Goal: Task Accomplishment & Management: Complete application form

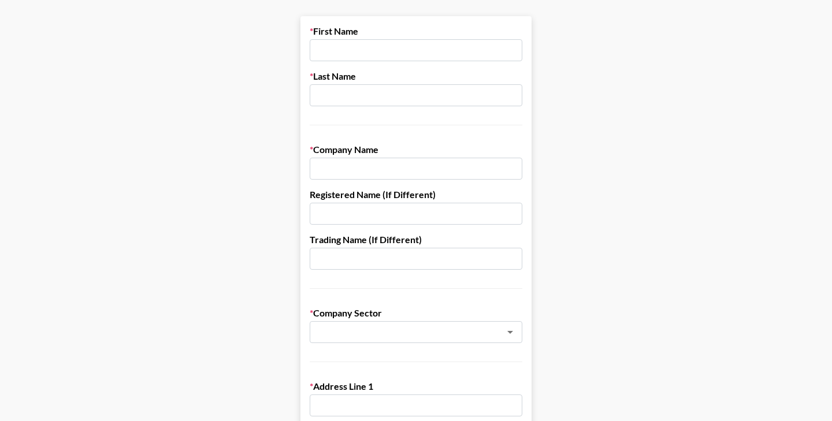
scroll to position [19, 0]
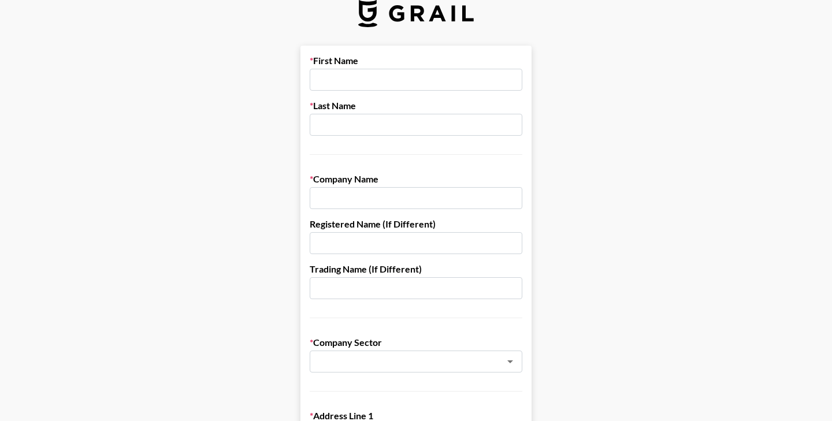
click at [333, 77] on input "text" at bounding box center [416, 80] width 213 height 22
type input "[PERSON_NAME]"
type input "Jonville"
click at [345, 201] on input "text" at bounding box center [416, 198] width 213 height 22
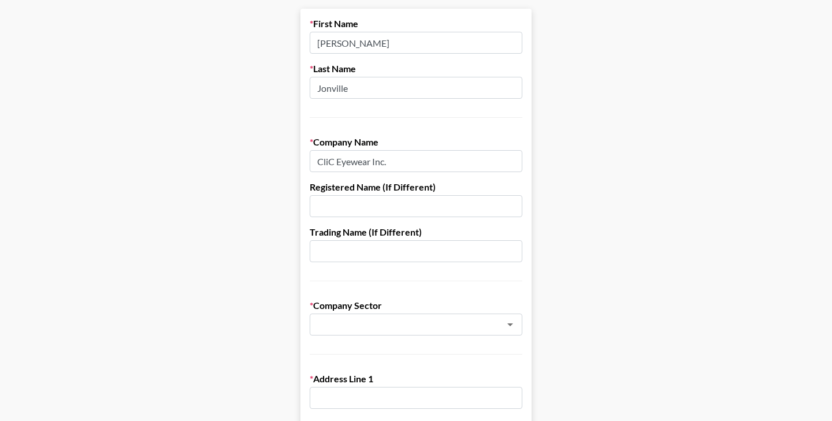
scroll to position [105, 0]
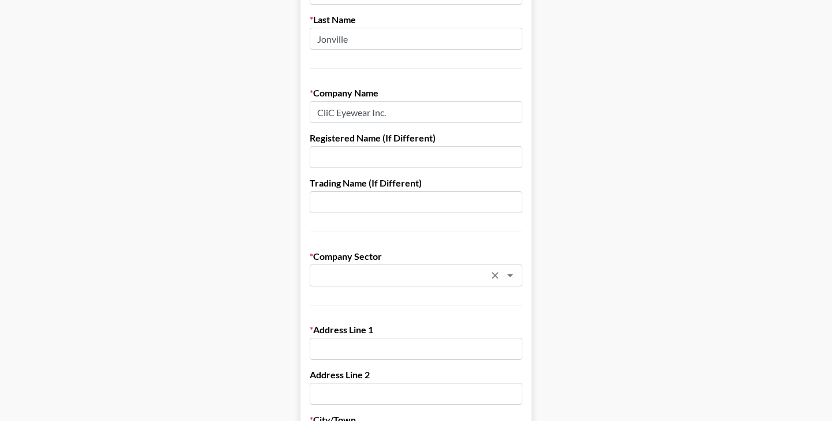
type input "CliC Eyewear Inc."
click at [348, 275] on input "text" at bounding box center [401, 275] width 168 height 13
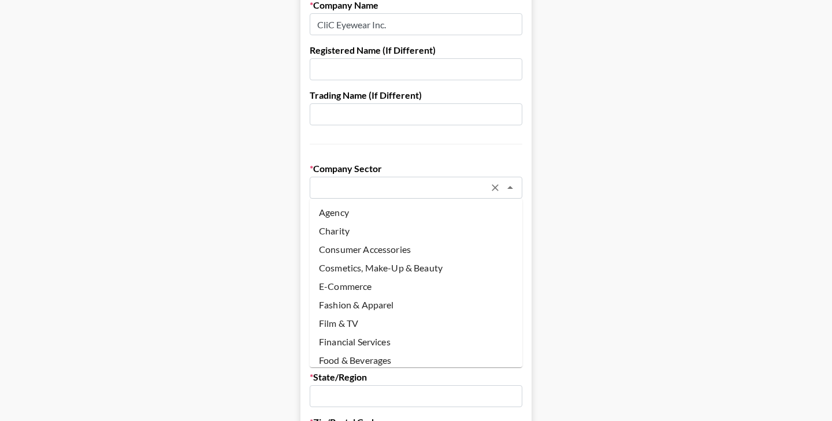
scroll to position [191, 0]
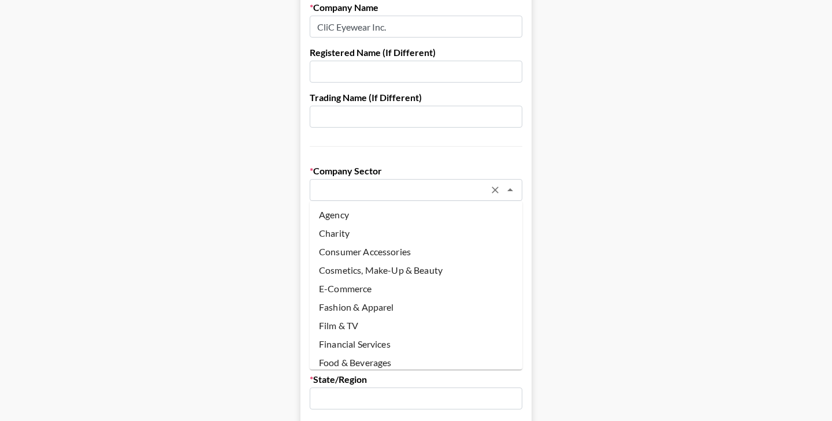
click at [382, 291] on li "E-Commerce" at bounding box center [416, 289] width 213 height 18
type input "E-Commerce"
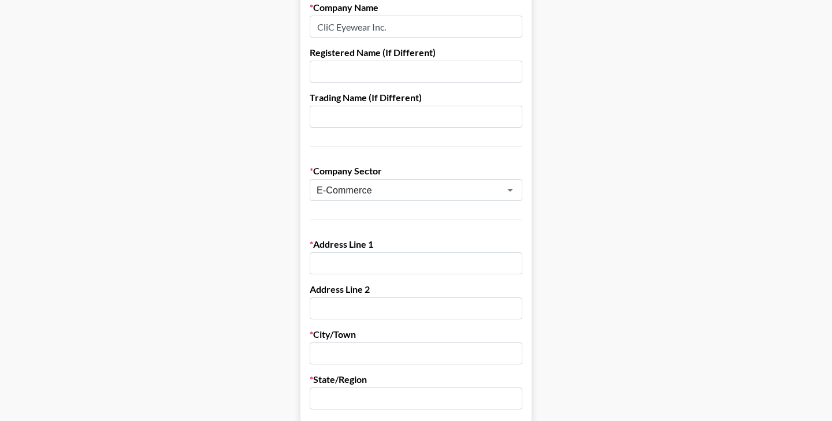
click at [383, 262] on input "text" at bounding box center [416, 263] width 213 height 22
click at [342, 259] on input "text" at bounding box center [416, 263] width 213 height 22
paste input "[STREET_ADDRESS]"
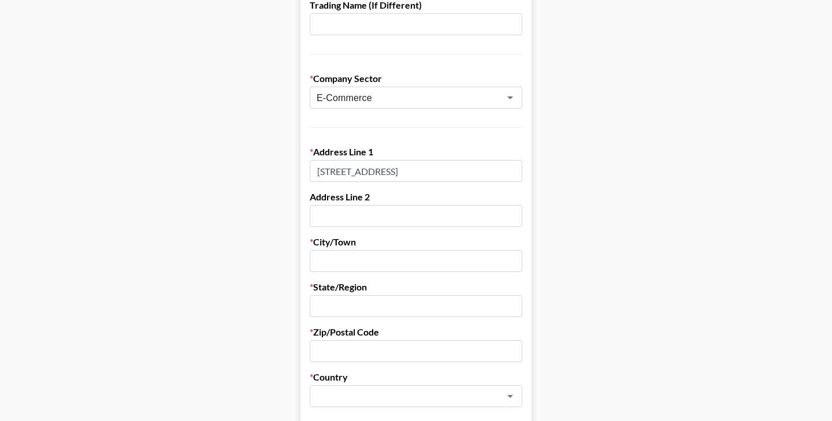
drag, startPoint x: 402, startPoint y: 171, endPoint x: 523, endPoint y: 171, distance: 120.7
click at [523, 171] on form "First Name [PERSON_NAME] Last Name Jonville Company Name CliC Eyewear Inc. Regi…" at bounding box center [415, 281] width 231 height 998
type input "[STREET_ADDRESS]"
click at [454, 254] on input "text" at bounding box center [416, 261] width 213 height 22
paste input "[GEOGRAPHIC_DATA], WI 54915"
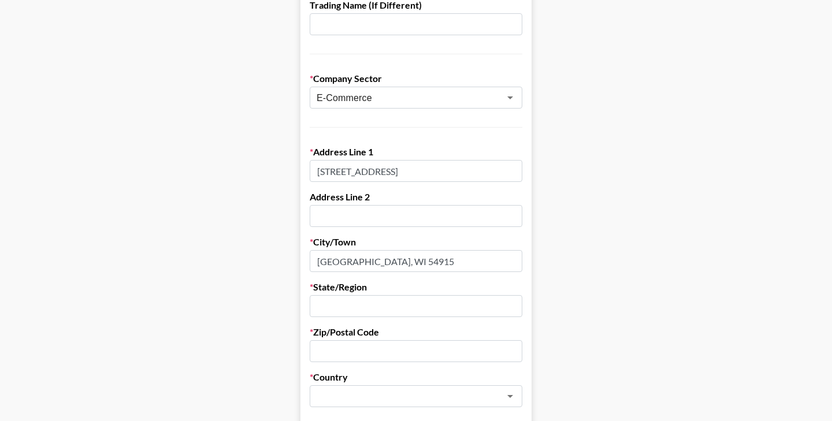
drag, startPoint x: 358, startPoint y: 265, endPoint x: 475, endPoint y: 241, distance: 119.8
click at [475, 241] on div "City/[GEOGRAPHIC_DATA]" at bounding box center [416, 254] width 213 height 36
click at [415, 256] on input "[GEOGRAPHIC_DATA], WI 54915" at bounding box center [416, 261] width 213 height 22
drag, startPoint x: 405, startPoint y: 261, endPoint x: 356, endPoint y: 261, distance: 48.5
click at [356, 261] on input "[GEOGRAPHIC_DATA], WI 54915" at bounding box center [416, 261] width 213 height 22
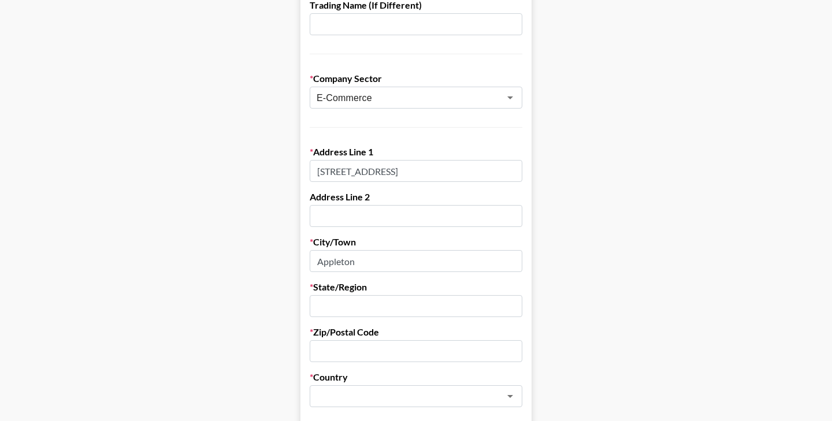
type input "Appleton"
click at [393, 309] on input "text" at bounding box center [416, 306] width 213 height 22
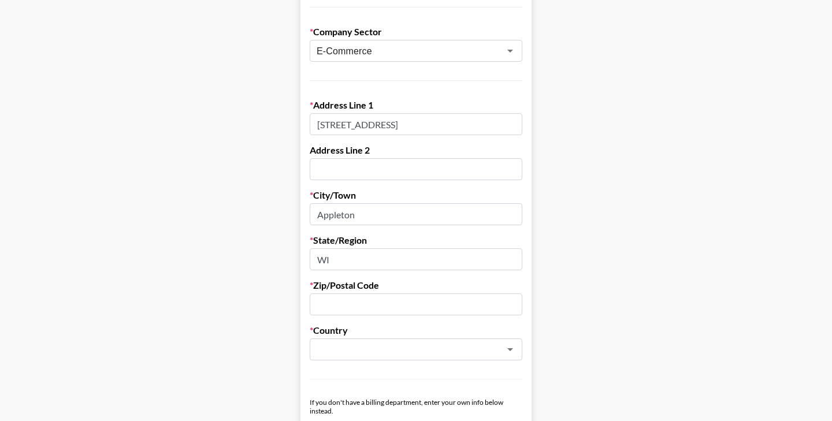
scroll to position [342, 0]
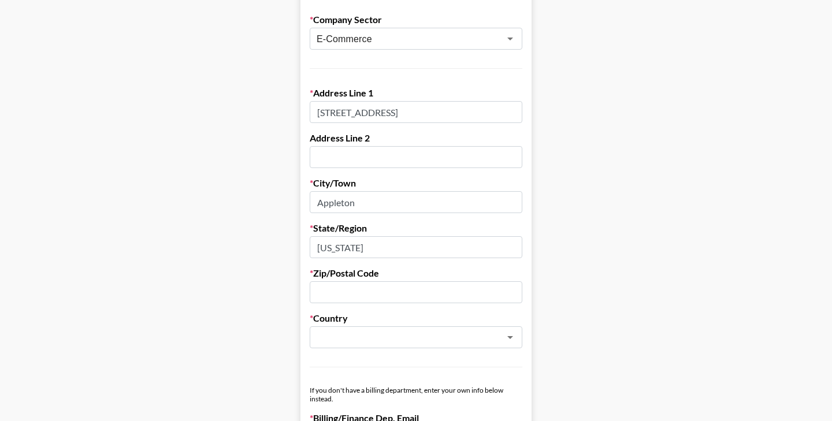
type input "[US_STATE]"
click at [399, 297] on input "text" at bounding box center [416, 292] width 213 height 22
paste input "[GEOGRAPHIC_DATA], WI 54915"
drag, startPoint x: 374, startPoint y: 293, endPoint x: 324, endPoint y: 294, distance: 50.9
click at [324, 294] on input "[GEOGRAPHIC_DATA], WI 54915" at bounding box center [416, 292] width 213 height 22
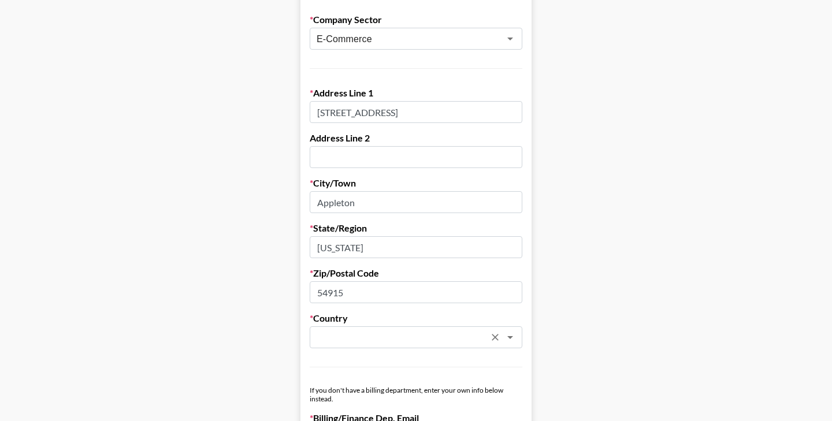
type input "54915"
click at [376, 337] on input "text" at bounding box center [401, 337] width 168 height 13
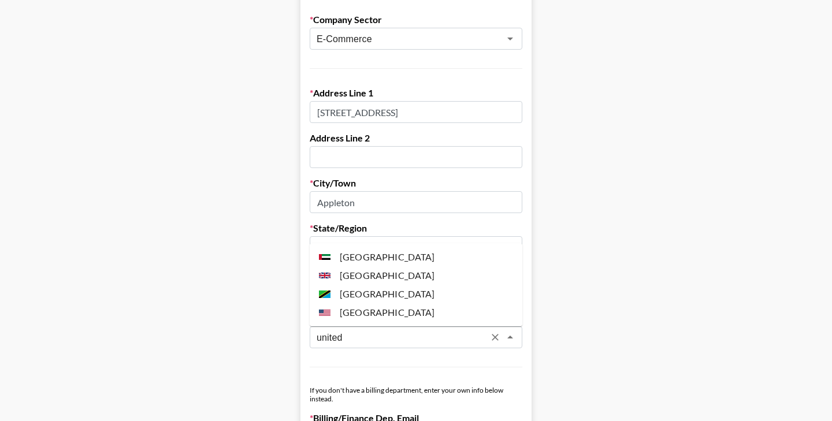
click at [387, 310] on li "[GEOGRAPHIC_DATA]" at bounding box center [416, 312] width 213 height 18
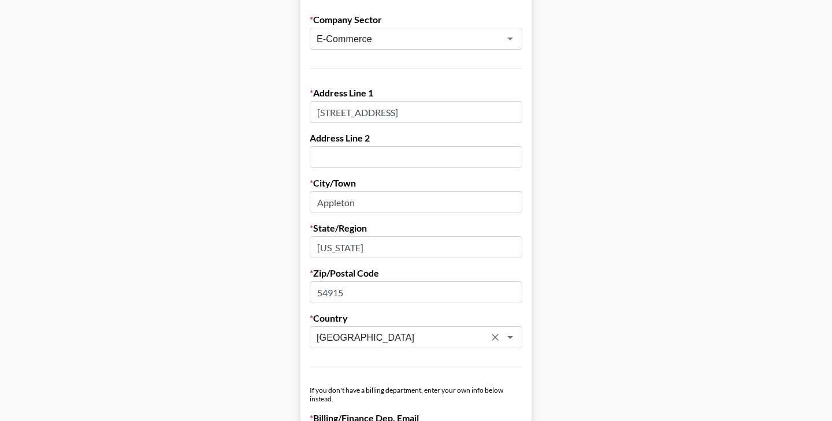
type input "[GEOGRAPHIC_DATA]"
click at [593, 300] on main "First Name [PERSON_NAME] Last Name Jonville Company Name CliC Eyewear Inc. Regi…" at bounding box center [415, 222] width 813 height 998
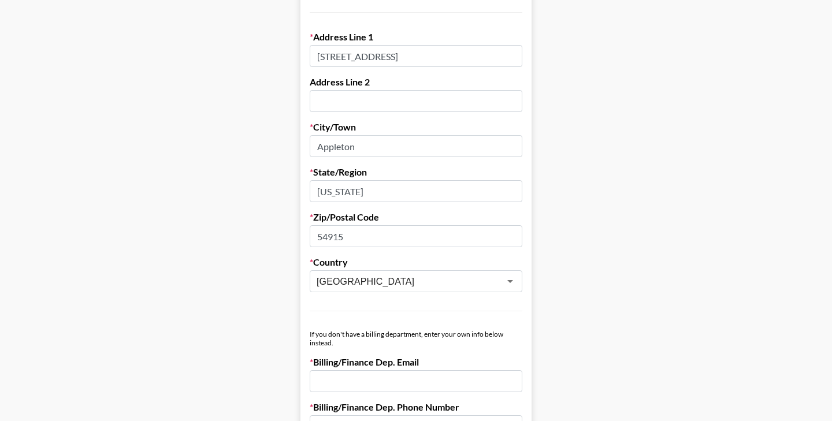
scroll to position [471, 0]
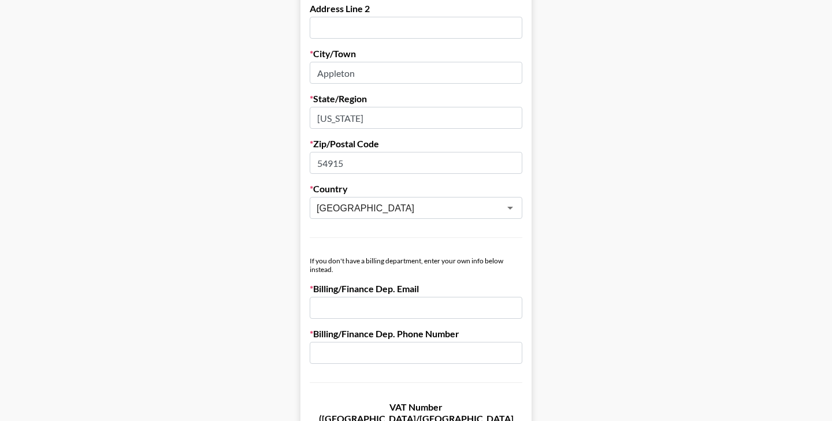
click at [462, 309] on input "email" at bounding box center [416, 308] width 213 height 22
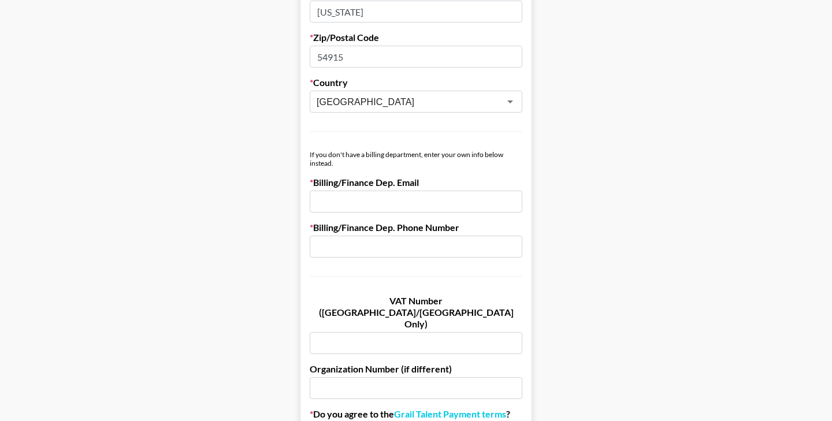
scroll to position [615, 0]
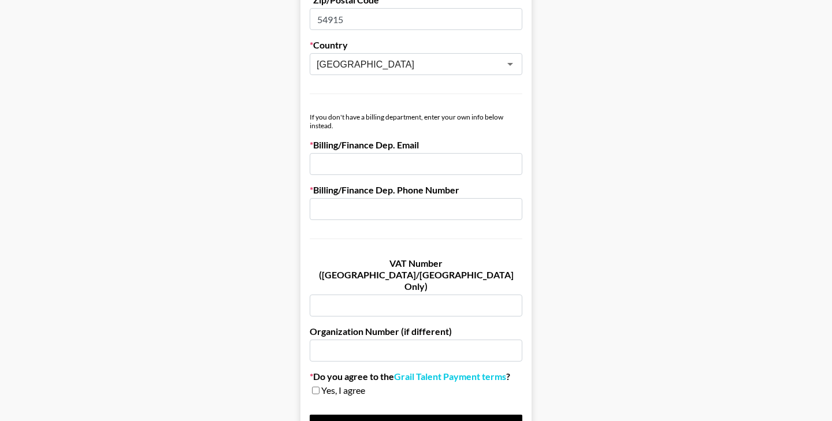
click at [468, 164] on input "email" at bounding box center [416, 164] width 213 height 22
click at [432, 165] on input "email" at bounding box center [416, 164] width 213 height 22
type input "[PERSON_NAME][EMAIL_ADDRESS][DOMAIN_NAME]"
click at [424, 206] on input "text" at bounding box center [416, 209] width 213 height 22
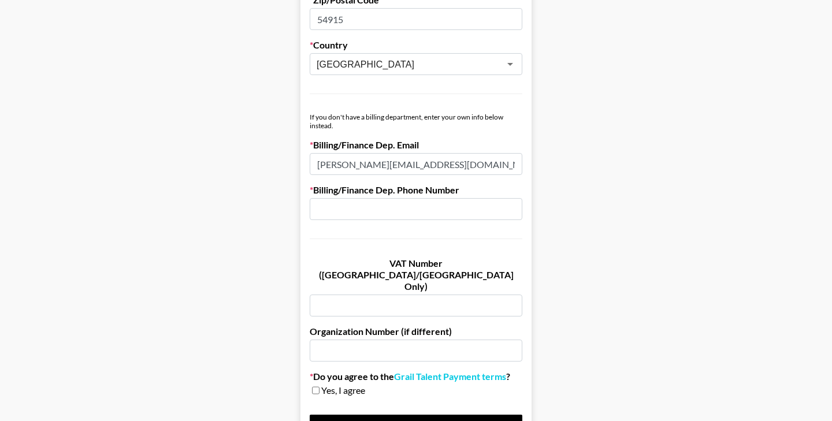
paste input "[PHONE_NUMBER]"
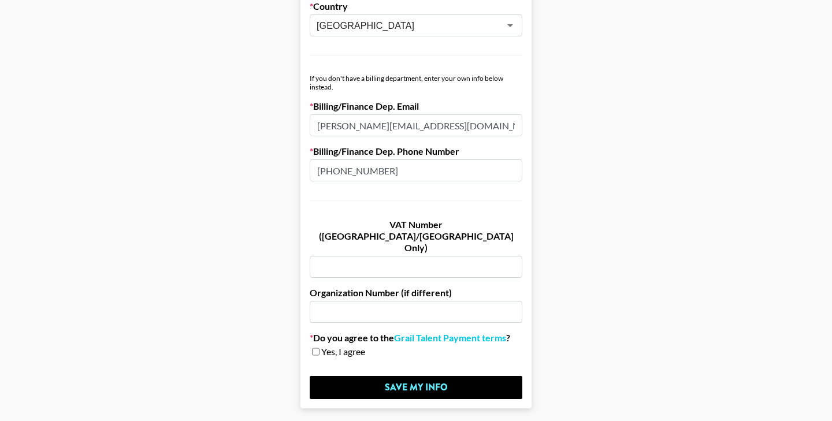
scroll to position [659, 0]
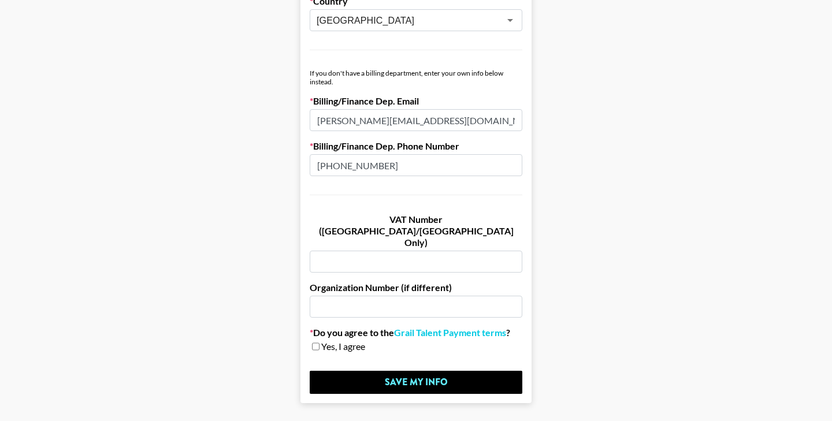
click at [325, 164] on input "[PHONE_NUMBER]" at bounding box center [416, 165] width 213 height 22
type input "[PHONE_NUMBER]"
click at [317, 343] on input "checkbox" at bounding box center [316, 347] width 8 height 8
checkbox input "true"
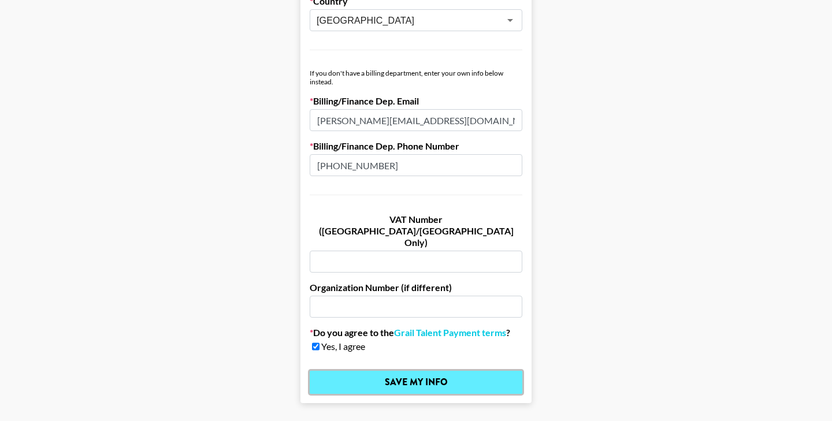
click at [374, 371] on input "Save My Info" at bounding box center [416, 382] width 213 height 23
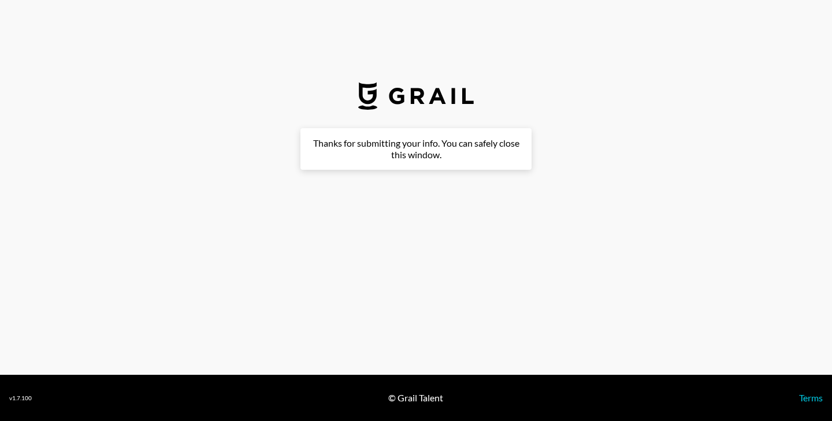
scroll to position [0, 0]
